Goal: Navigation & Orientation: Go to known website

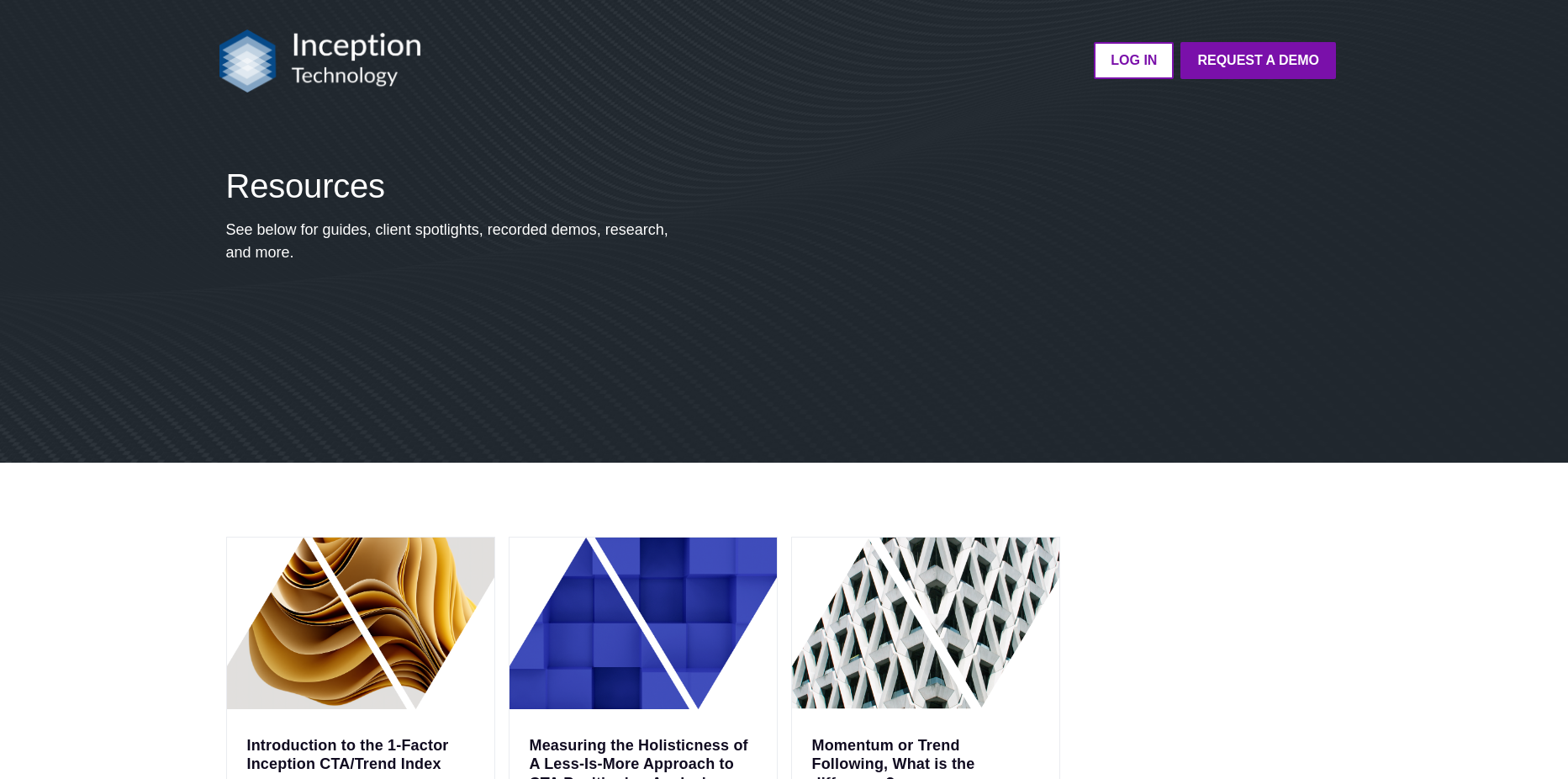
click at [362, 60] on img at bounding box center [320, 61] width 202 height 63
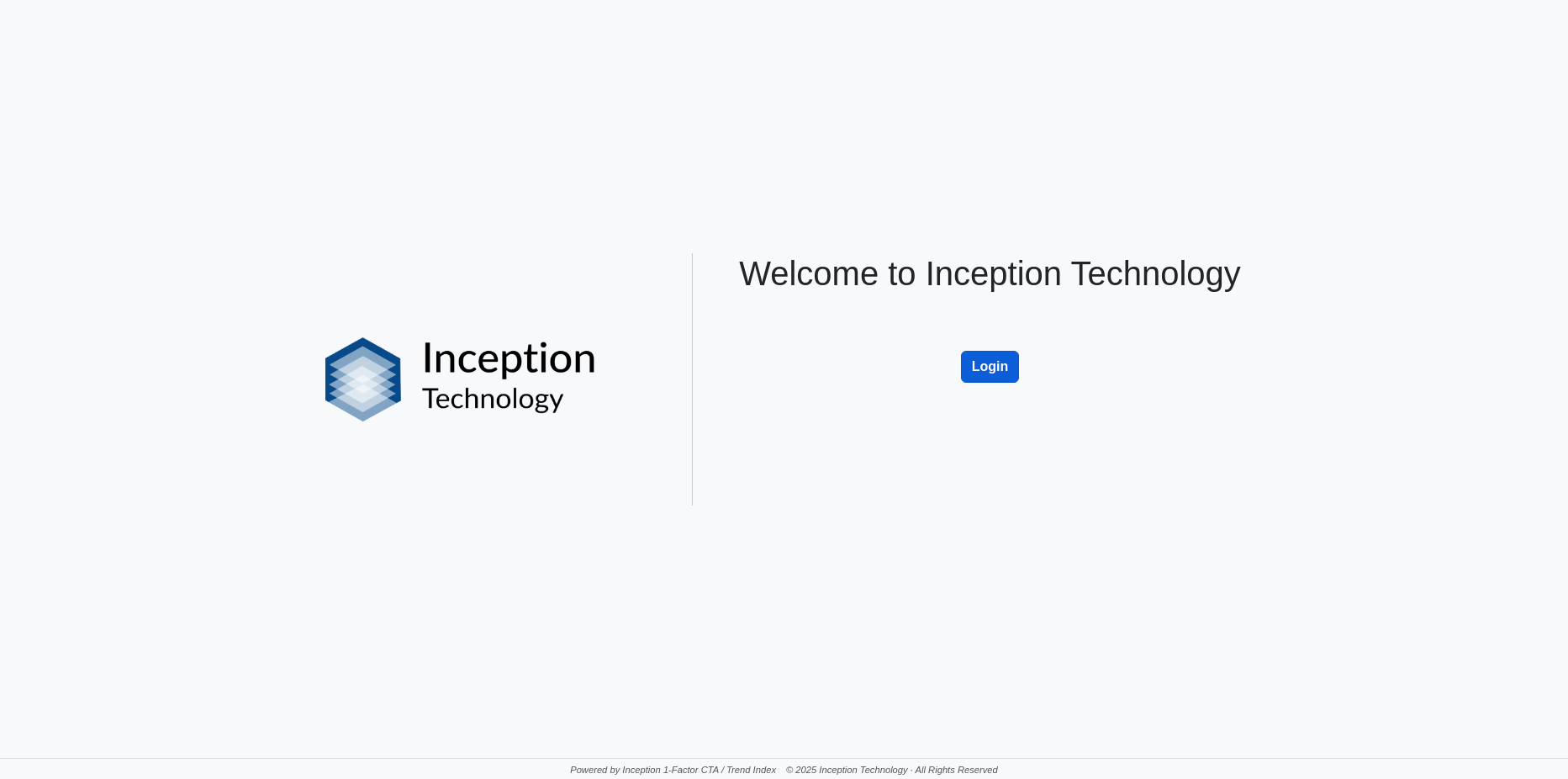
click at [982, 369] on button "Login" at bounding box center [991, 366] width 59 height 32
click at [968, 368] on button "Login" at bounding box center [991, 366] width 59 height 32
